Goal: Transaction & Acquisition: Purchase product/service

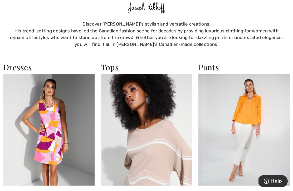
scroll to position [323, 0]
click at [67, 146] on img at bounding box center [48, 130] width 91 height 112
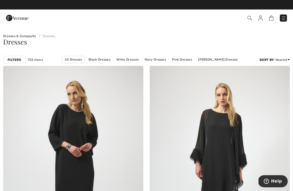
click at [222, 59] on link "[PERSON_NAME] Dresses" at bounding box center [218, 59] width 45 height 7
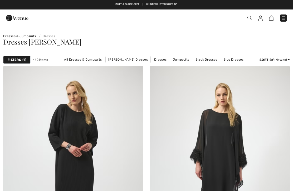
checkbox input "true"
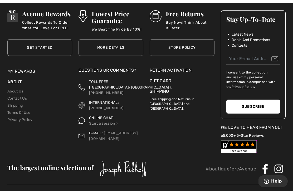
scroll to position [4397, 0]
